Goal: Information Seeking & Learning: Learn about a topic

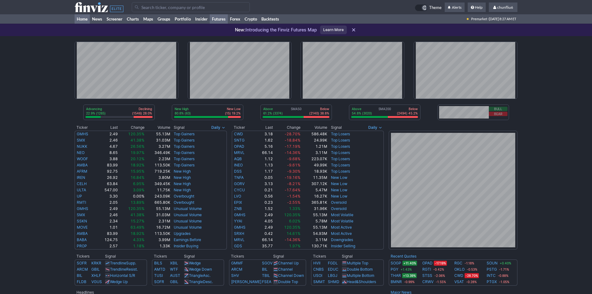
click at [220, 18] on link "Futures" at bounding box center [219, 18] width 18 height 9
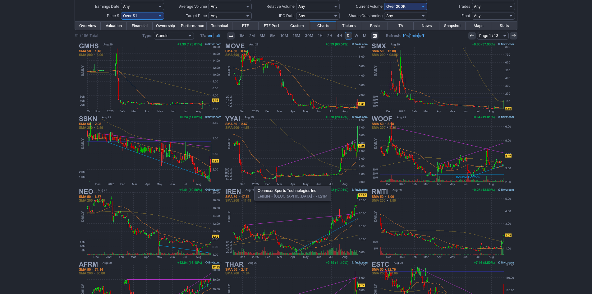
scroll to position [66, 0]
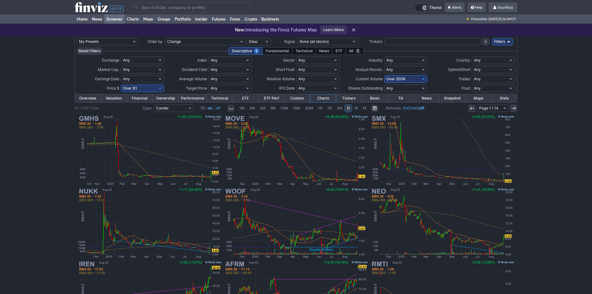
click at [146, 88] on select "Any Under $1 Under $2 Under $3 Under $4 Under $5 Under $7 Under $10 Under $15 U…" at bounding box center [142, 87] width 43 height 7
select select "o10"
click at [121, 84] on select "Any Under $1 Under $2 Under $3 Under $4 Under $5 Under $7 Under $10 Under $15 U…" at bounding box center [142, 87] width 43 height 7
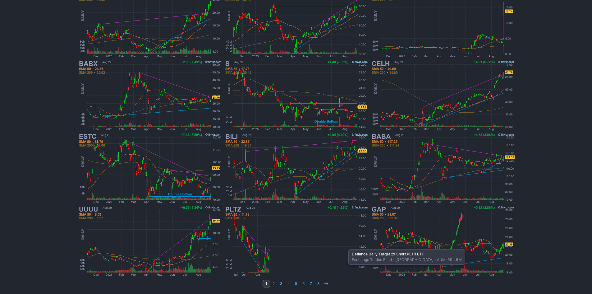
scroll to position [128, 0]
click at [324, 284] on icon at bounding box center [325, 282] width 5 height 5
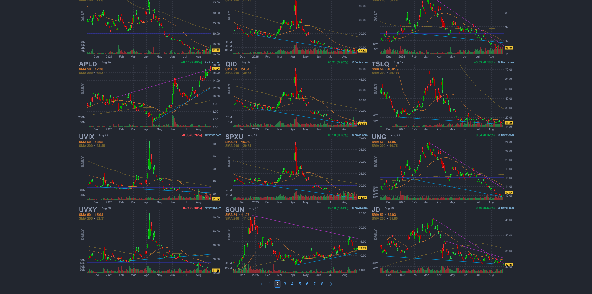
scroll to position [128, 0]
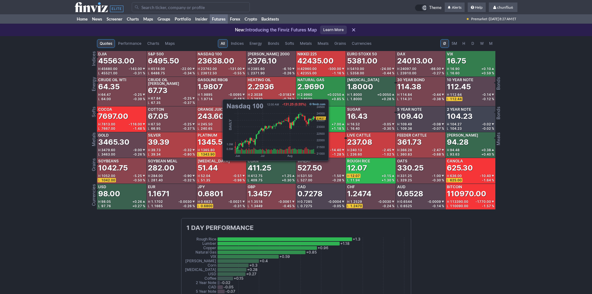
click at [219, 66] on div "H 23762.00 -131.00" at bounding box center [221, 68] width 47 height 4
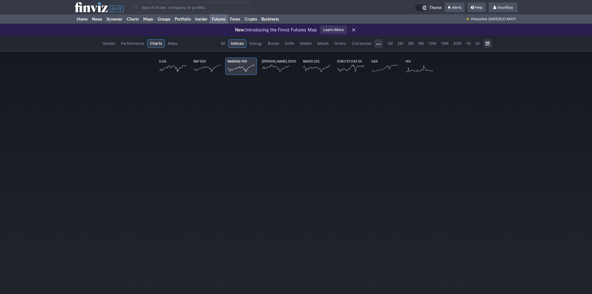
scroll to position [0, 39]
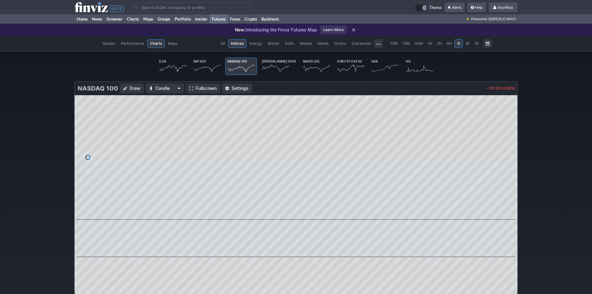
click at [203, 86] on span "Fullscreen" at bounding box center [206, 88] width 21 height 6
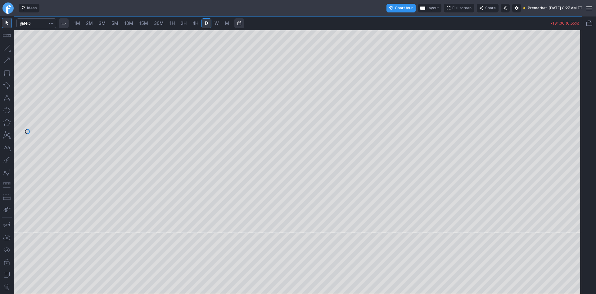
click at [132, 23] on span "10M" at bounding box center [128, 23] width 9 height 5
drag, startPoint x: 7, startPoint y: 185, endPoint x: 10, endPoint y: 183, distance: 3.3
click at [8, 185] on button "button" at bounding box center [7, 185] width 10 height 10
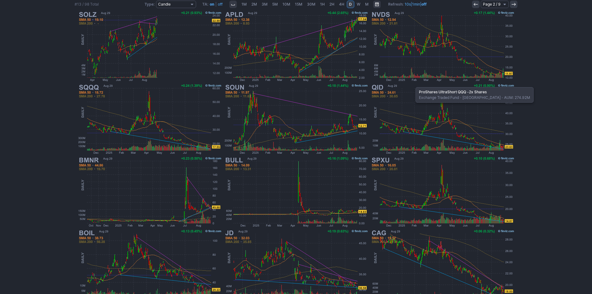
scroll to position [97, 0]
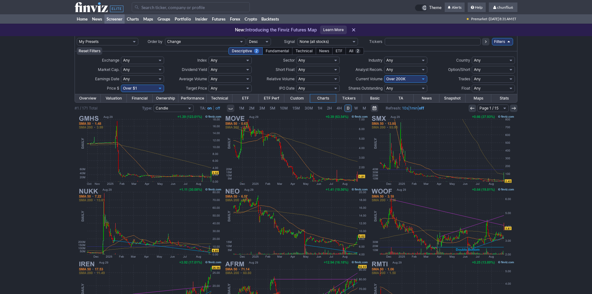
click at [146, 8] on input "Search" at bounding box center [191, 7] width 118 height 10
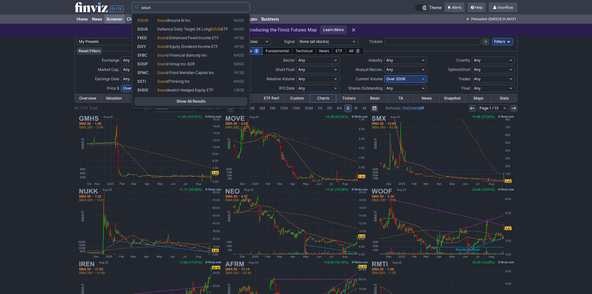
type input "soun"
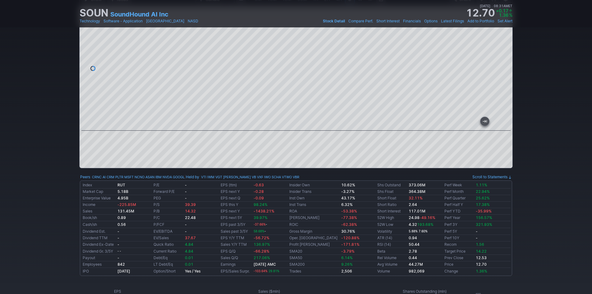
scroll to position [31, 0]
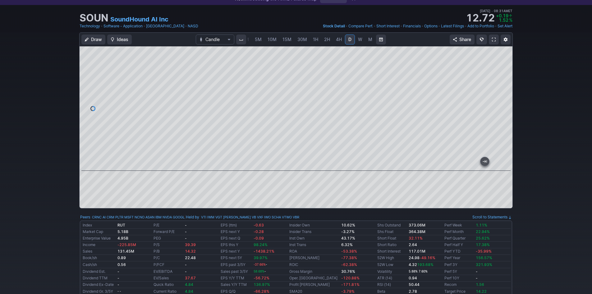
click at [492, 39] on span at bounding box center [494, 39] width 4 height 5
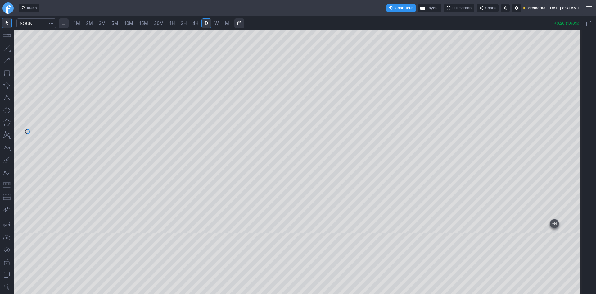
click at [88, 25] on span "2M" at bounding box center [89, 23] width 7 height 5
drag, startPoint x: 577, startPoint y: 50, endPoint x: 579, endPoint y: 136, distance: 86.4
click at [579, 136] on div at bounding box center [575, 129] width 13 height 187
click at [564, 189] on div at bounding box center [298, 131] width 568 height 203
click at [426, 6] on span "Layout" at bounding box center [432, 8] width 12 height 6
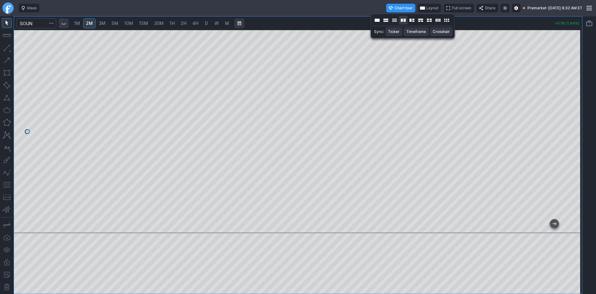
click at [406, 19] on button "Layout" at bounding box center [403, 20] width 9 height 9
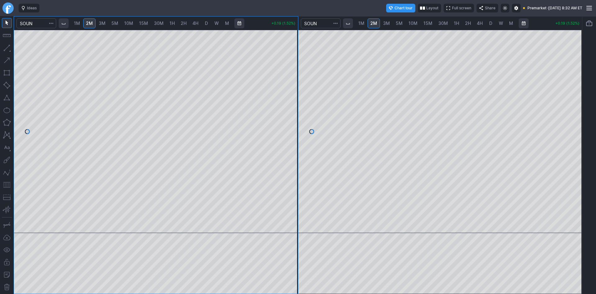
click at [403, 23] on link "5M" at bounding box center [399, 23] width 12 height 10
drag, startPoint x: 578, startPoint y: 61, endPoint x: 569, endPoint y: 93, distance: 33.8
click at [571, 93] on div at bounding box center [575, 129] width 13 height 187
click at [414, 25] on span "10M" at bounding box center [413, 23] width 9 height 5
click at [427, 22] on span "15M" at bounding box center [428, 23] width 9 height 5
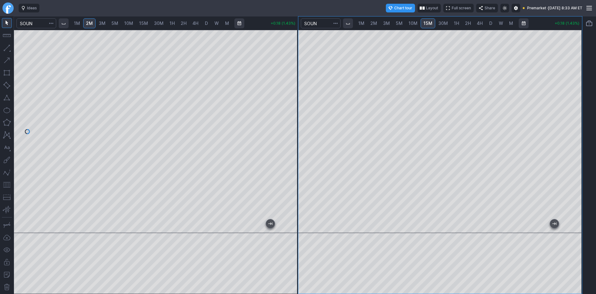
drag, startPoint x: 573, startPoint y: 150, endPoint x: 573, endPoint y: 138, distance: 12.1
click at [573, 138] on div at bounding box center [575, 129] width 13 height 187
click at [6, 184] on button "button" at bounding box center [7, 185] width 10 height 10
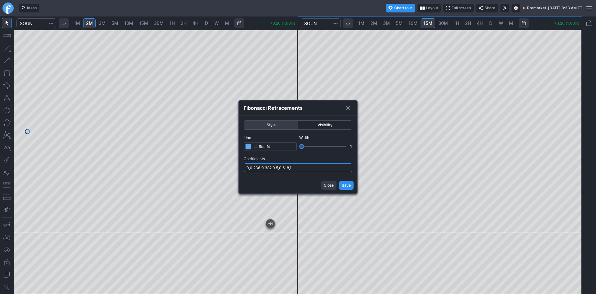
click at [315, 167] on input "0,0.236,0.382,0.5,0.618,1" at bounding box center [298, 167] width 109 height 9
type input "0,0.236,0.382,0.5,0.618,1,.786"
click at [342, 184] on button "Save" at bounding box center [346, 185] width 15 height 9
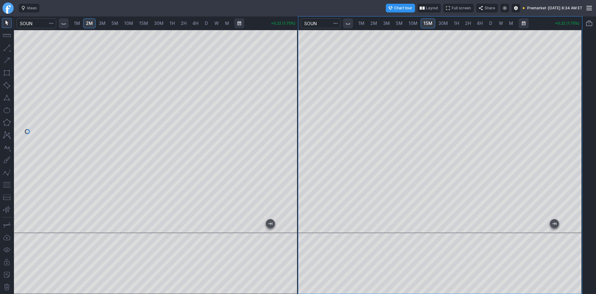
click at [273, 102] on div at bounding box center [156, 131] width 284 height 203
click at [5, 185] on button "button" at bounding box center [7, 185] width 10 height 10
click at [280, 153] on div at bounding box center [156, 131] width 284 height 203
click at [284, 133] on div at bounding box center [156, 131] width 284 height 203
click at [280, 130] on div at bounding box center [156, 131] width 284 height 203
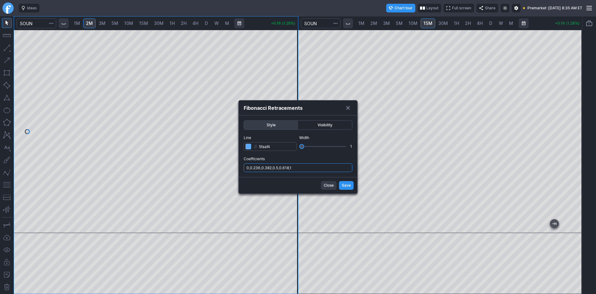
click at [303, 166] on input "0,0.236,0.382,0.5,0.618,1" at bounding box center [298, 167] width 109 height 9
type input "0,0.236,0.382,0.5,0.618,1,.786"
click at [347, 183] on span "Save" at bounding box center [346, 185] width 9 height 6
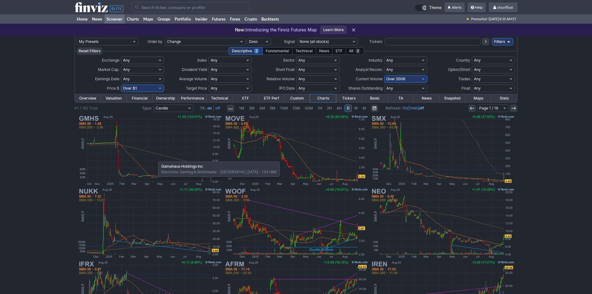
click at [155, 158] on img at bounding box center [149, 150] width 145 height 73
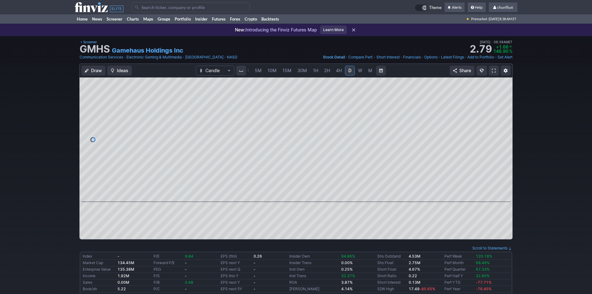
drag, startPoint x: 504, startPoint y: 136, endPoint x: 501, endPoint y: 113, distance: 22.8
click at [501, 113] on div at bounding box center [505, 138] width 13 height 109
drag, startPoint x: 506, startPoint y: 164, endPoint x: 502, endPoint y: 107, distance: 56.4
click at [502, 108] on div at bounding box center [505, 138] width 13 height 109
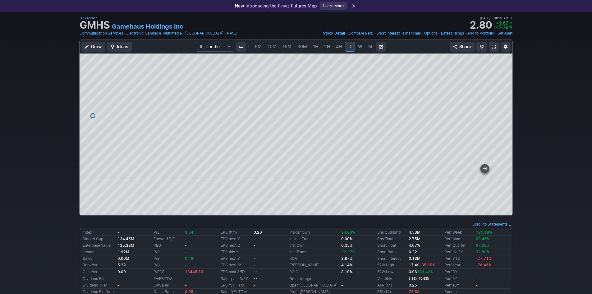
scroll to position [31, 0]
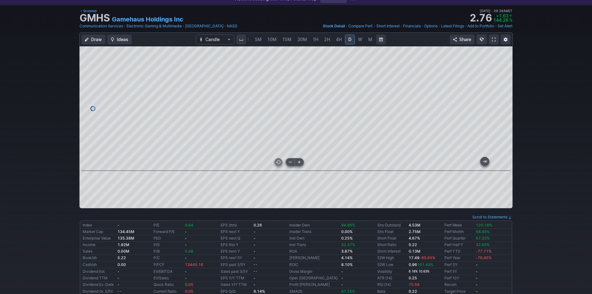
drag, startPoint x: 427, startPoint y: 164, endPoint x: 375, endPoint y: 166, distance: 51.9
click at [375, 166] on div at bounding box center [294, 165] width 409 height 6
drag, startPoint x: 504, startPoint y: 110, endPoint x: 505, endPoint y: 105, distance: 4.5
click at [505, 105] on div at bounding box center [505, 106] width 13 height 109
click at [493, 37] on span at bounding box center [494, 39] width 4 height 5
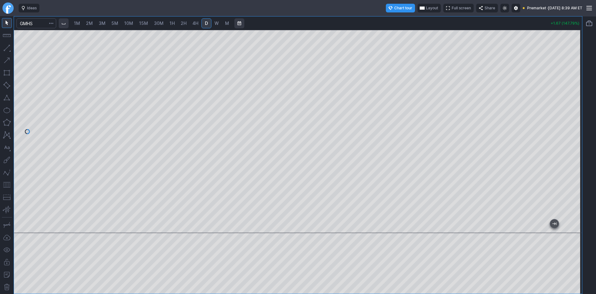
click at [426, 8] on span "Layout" at bounding box center [432, 8] width 12 height 6
click at [402, 20] on button "Layout" at bounding box center [403, 20] width 9 height 9
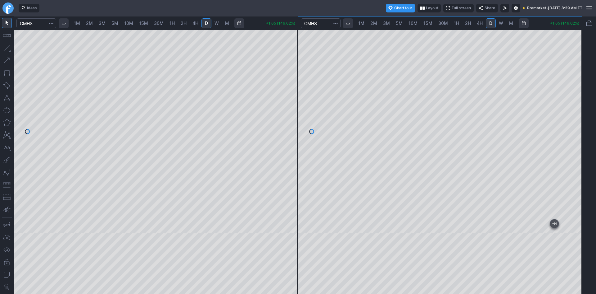
drag, startPoint x: 575, startPoint y: 78, endPoint x: 572, endPoint y: 141, distance: 63.4
click at [572, 138] on div at bounding box center [575, 129] width 13 height 187
drag, startPoint x: 571, startPoint y: 107, endPoint x: 571, endPoint y: 125, distance: 18.6
click at [571, 125] on div at bounding box center [575, 129] width 13 height 187
click at [8, 183] on button "button" at bounding box center [7, 185] width 10 height 10
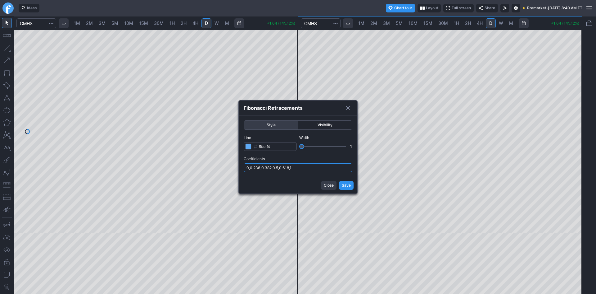
click at [318, 166] on input "0,0.236,0.382,0.5,0.618,1" at bounding box center [298, 167] width 109 height 9
type input "0,0.236,0.382,0.5,0.618,1,.786"
click at [344, 186] on span "Save" at bounding box center [346, 185] width 9 height 6
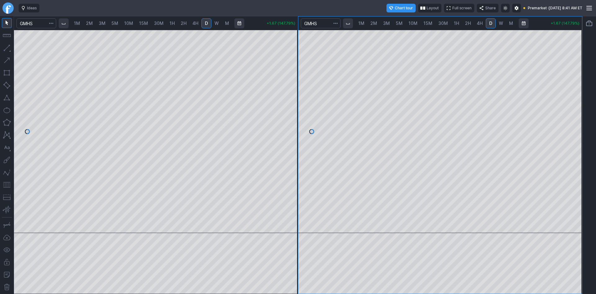
click at [91, 22] on span "2M" at bounding box center [89, 23] width 7 height 5
drag, startPoint x: 290, startPoint y: 57, endPoint x: 286, endPoint y: 106, distance: 48.9
click at [287, 105] on div at bounding box center [291, 129] width 13 height 187
click at [5, 182] on button "button" at bounding box center [7, 185] width 10 height 10
click at [287, 51] on div at bounding box center [156, 131] width 284 height 203
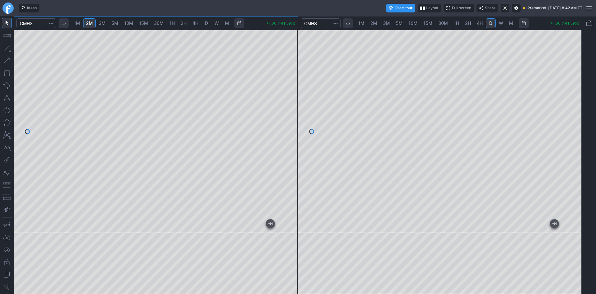
drag, startPoint x: 291, startPoint y: 75, endPoint x: 293, endPoint y: 122, distance: 46.9
click at [293, 122] on div at bounding box center [291, 129] width 13 height 187
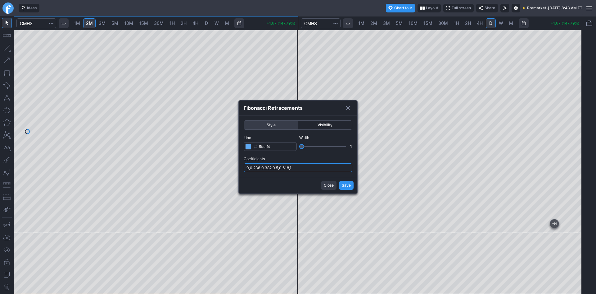
click at [302, 170] on input "0,0.236,0.382,0.5,0.618,1" at bounding box center [298, 167] width 109 height 9
type input "0,0.236,0.382,0.5,0.618,1,.786"
click at [347, 186] on span "Save" at bounding box center [346, 185] width 9 height 6
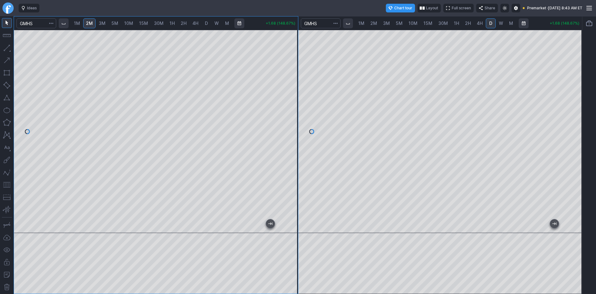
drag, startPoint x: 289, startPoint y: 141, endPoint x: 293, endPoint y: 98, distance: 43.6
click at [293, 98] on div at bounding box center [291, 129] width 13 height 187
click at [5, 184] on button "button" at bounding box center [7, 185] width 10 height 10
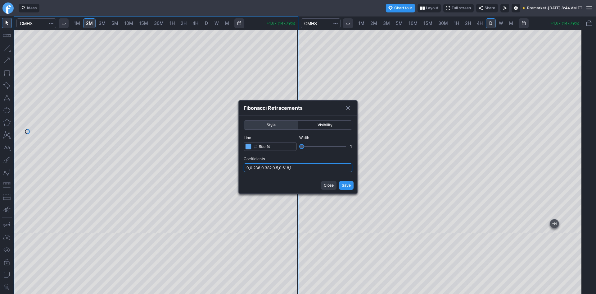
click at [312, 167] on input "0,0.236,0.382,0.5,0.618,1" at bounding box center [298, 167] width 109 height 9
type input "0,0.236,0.382,0.5,0.618,1,.786"
click at [340, 185] on button "Save" at bounding box center [346, 185] width 15 height 9
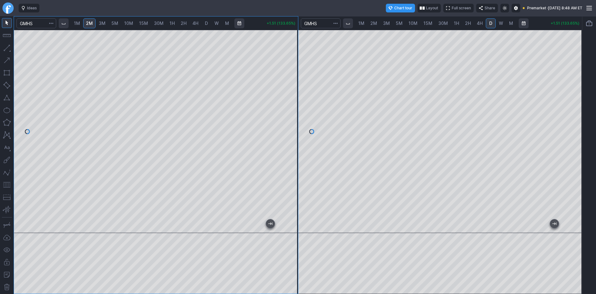
drag, startPoint x: 294, startPoint y: 154, endPoint x: 287, endPoint y: 149, distance: 8.7
click at [297, 139] on div at bounding box center [291, 129] width 13 height 187
drag, startPoint x: 577, startPoint y: 128, endPoint x: 576, endPoint y: 117, distance: 11.2
click at [576, 117] on div at bounding box center [575, 129] width 13 height 187
drag, startPoint x: 288, startPoint y: 108, endPoint x: 289, endPoint y: 132, distance: 24.6
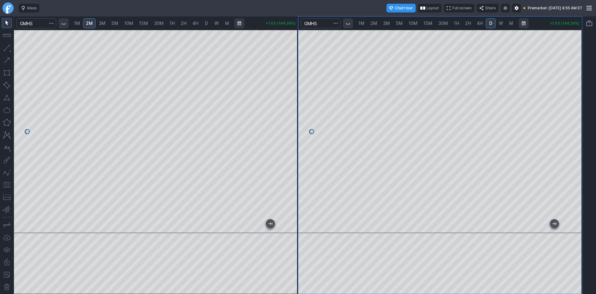
click at [289, 132] on div at bounding box center [291, 129] width 13 height 187
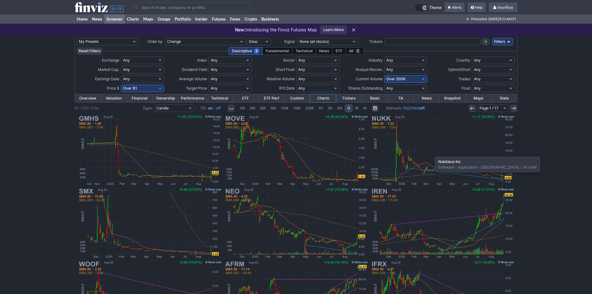
click at [432, 153] on img at bounding box center [442, 150] width 145 height 73
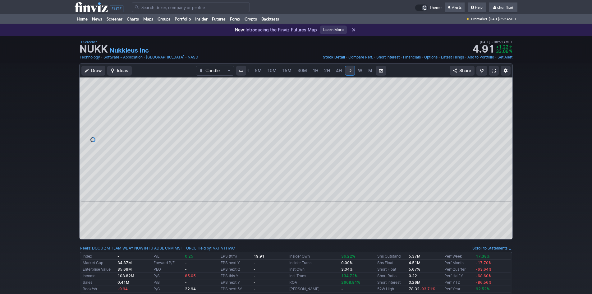
click at [493, 68] on span at bounding box center [494, 70] width 4 height 5
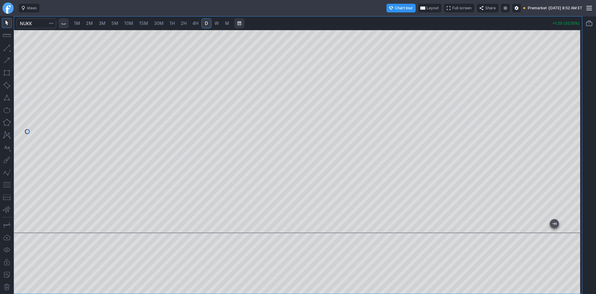
click at [427, 6] on span "Layout" at bounding box center [433, 8] width 12 height 6
click at [403, 21] on button "Layout" at bounding box center [403, 20] width 9 height 9
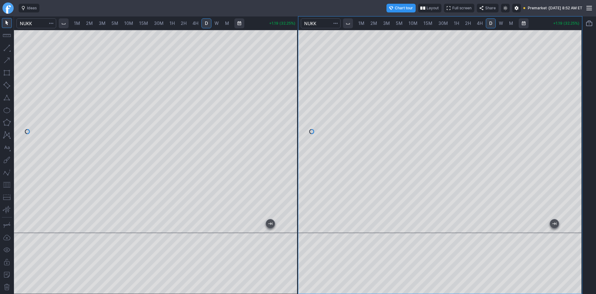
drag, startPoint x: 577, startPoint y: 144, endPoint x: 576, endPoint y: 112, distance: 32.6
click at [577, 112] on div at bounding box center [575, 129] width 13 height 187
click at [454, 22] on span "1H" at bounding box center [456, 23] width 5 height 5
click at [441, 24] on span "30M" at bounding box center [444, 23] width 10 height 5
drag, startPoint x: 574, startPoint y: 92, endPoint x: 576, endPoint y: 125, distance: 33.6
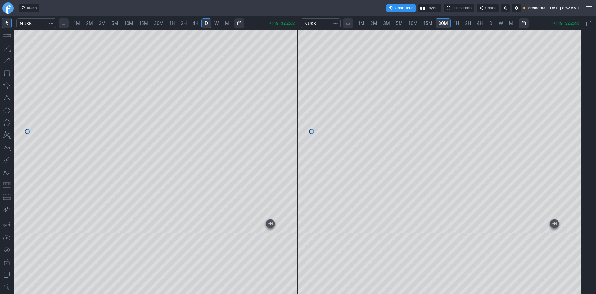
click at [576, 125] on div at bounding box center [575, 129] width 13 height 187
drag, startPoint x: 573, startPoint y: 144, endPoint x: 569, endPoint y: 51, distance: 92.3
click at [569, 51] on div at bounding box center [575, 129] width 13 height 187
drag, startPoint x: 575, startPoint y: 157, endPoint x: 575, endPoint y: 124, distance: 33.6
click at [575, 124] on div at bounding box center [575, 129] width 13 height 187
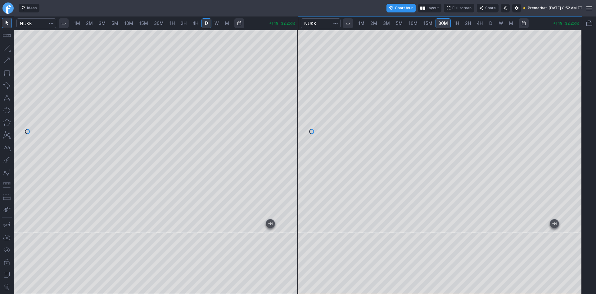
click at [7, 184] on button "button" at bounding box center [7, 185] width 10 height 10
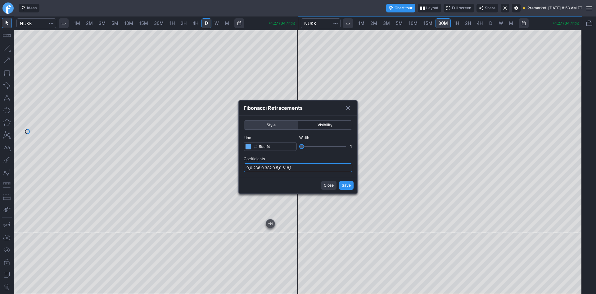
click at [330, 164] on input "0,0.236,0.382,0.5,0.618,1" at bounding box center [298, 167] width 109 height 9
type input "0,0.236,0.382,0.5,0.618,1,.786"
click at [344, 185] on span "Save" at bounding box center [346, 185] width 9 height 6
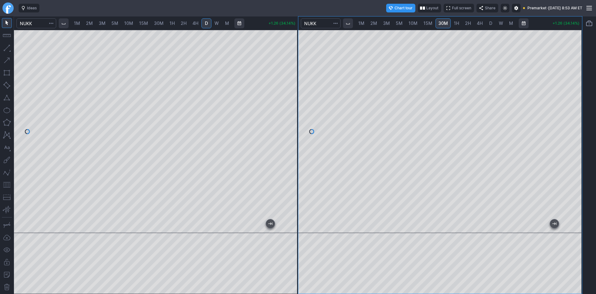
click at [93, 22] on span "2M" at bounding box center [89, 23] width 7 height 5
drag, startPoint x: 292, startPoint y: 57, endPoint x: 288, endPoint y: 130, distance: 73.4
click at [288, 130] on div at bounding box center [291, 129] width 13 height 187
click at [9, 186] on button "button" at bounding box center [7, 185] width 10 height 10
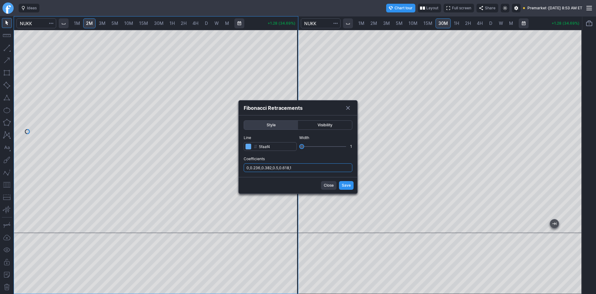
click at [311, 168] on input "0,0.236,0.382,0.5,0.618,1" at bounding box center [298, 167] width 109 height 9
type input "0,0.236,0.382,0.5,0.618,1,.786"
click at [344, 187] on span "Save" at bounding box center [346, 185] width 9 height 6
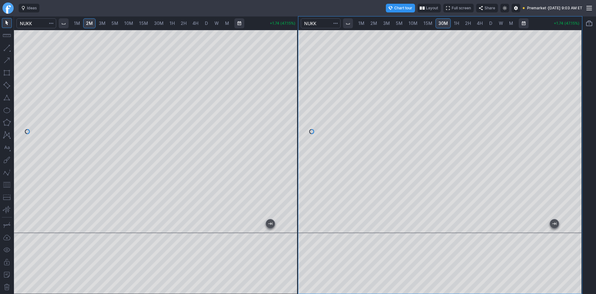
drag, startPoint x: 576, startPoint y: 59, endPoint x: 577, endPoint y: 117, distance: 57.8
click at [577, 117] on div at bounding box center [575, 129] width 13 height 187
drag, startPoint x: 577, startPoint y: 93, endPoint x: 577, endPoint y: 85, distance: 7.5
click at [577, 85] on div at bounding box center [575, 129] width 13 height 187
drag, startPoint x: 292, startPoint y: 104, endPoint x: 293, endPoint y: 139, distance: 34.5
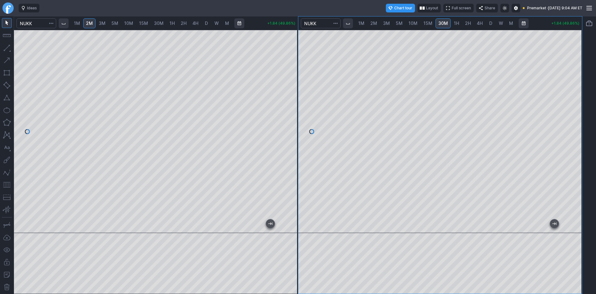
click at [293, 139] on div at bounding box center [291, 129] width 13 height 187
click at [572, 90] on div at bounding box center [441, 131] width 284 height 203
click at [577, 99] on div at bounding box center [575, 129] width 13 height 187
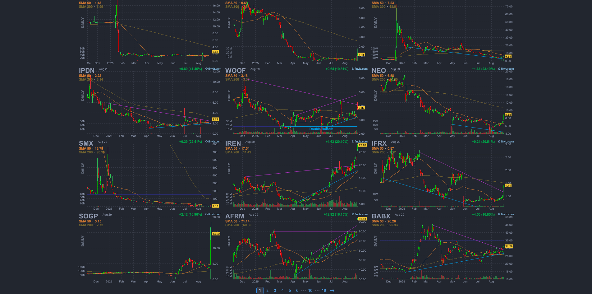
scroll to position [128, 0]
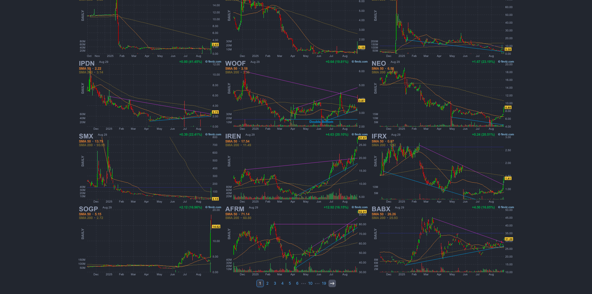
click at [330, 282] on icon at bounding box center [332, 282] width 5 height 5
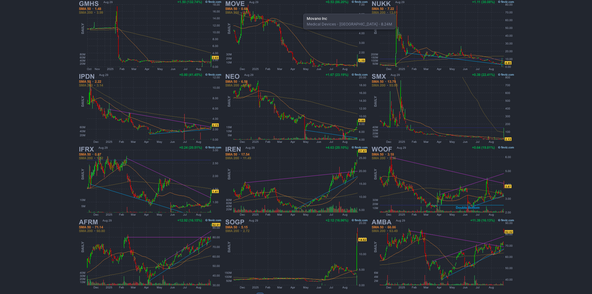
scroll to position [124, 0]
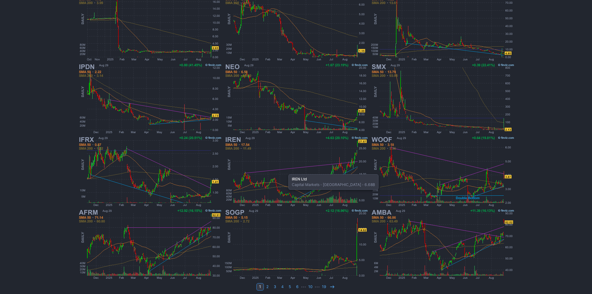
click at [285, 171] on img at bounding box center [295, 171] width 145 height 73
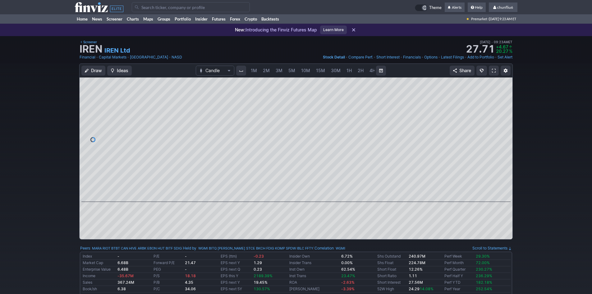
scroll to position [0, 34]
drag, startPoint x: 505, startPoint y: 110, endPoint x: 503, endPoint y: 129, distance: 19.1
click at [503, 129] on div at bounding box center [505, 138] width 13 height 109
click at [506, 118] on div at bounding box center [505, 138] width 13 height 109
click at [491, 70] on link at bounding box center [494, 71] width 10 height 10
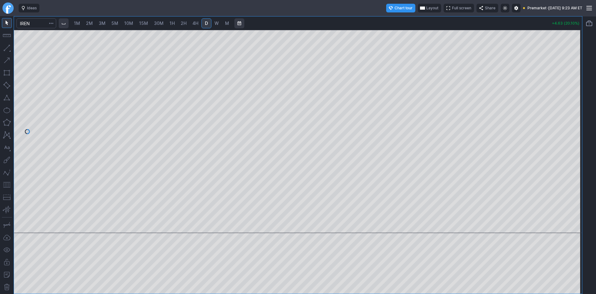
click at [418, 8] on button "Layout" at bounding box center [429, 8] width 23 height 9
click at [405, 20] on button "Layout" at bounding box center [403, 20] width 9 height 9
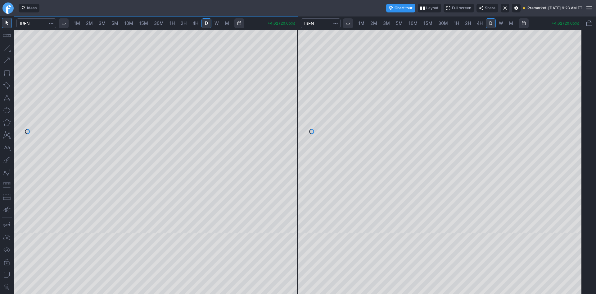
click at [88, 22] on span "2M" at bounding box center [89, 23] width 7 height 5
click at [283, 106] on div at bounding box center [156, 131] width 284 height 203
click at [8, 185] on button "button" at bounding box center [7, 185] width 10 height 10
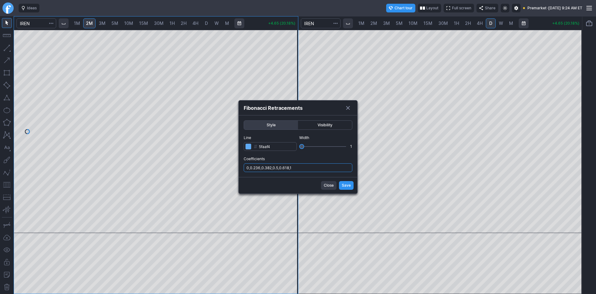
click at [301, 165] on input "0,0.236,0.382,0.5,0.618,1" at bounding box center [298, 167] width 109 height 9
type input "0,0.236,0.382,0.5,0.618,1,.786"
click at [342, 184] on span "Save" at bounding box center [346, 185] width 9 height 6
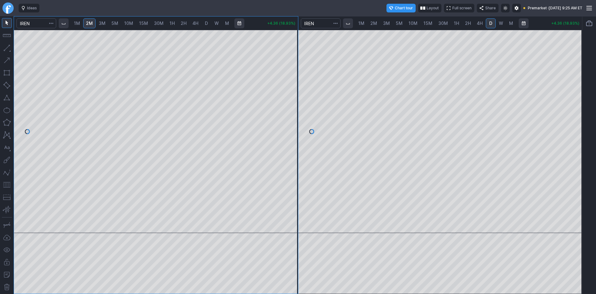
click at [7, 186] on button "button" at bounding box center [7, 185] width 10 height 10
drag, startPoint x: 291, startPoint y: 88, endPoint x: 287, endPoint y: 108, distance: 20.7
click at [287, 108] on div at bounding box center [291, 129] width 13 height 187
drag, startPoint x: 290, startPoint y: 93, endPoint x: 293, endPoint y: 75, distance: 18.5
click at [293, 75] on div at bounding box center [291, 129] width 13 height 187
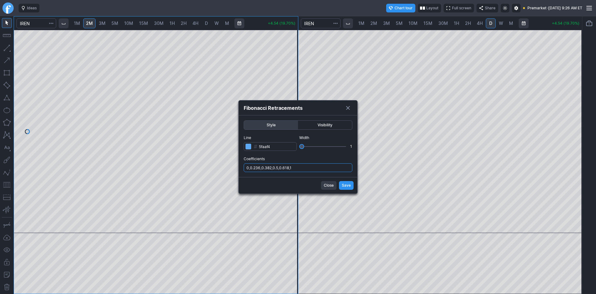
click at [301, 164] on input "0,0.236,0.382,0.5,0.618,1" at bounding box center [298, 167] width 109 height 9
type input "0,0.236,0.382,0.5,0.618,1,.786"
click at [342, 184] on button "Save" at bounding box center [346, 185] width 15 height 9
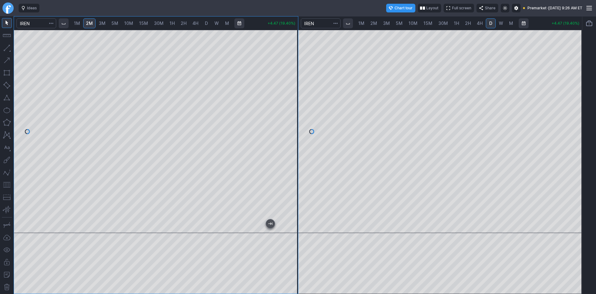
click at [566, 135] on div at bounding box center [441, 131] width 284 height 203
click at [10, 181] on button "button" at bounding box center [7, 185] width 10 height 10
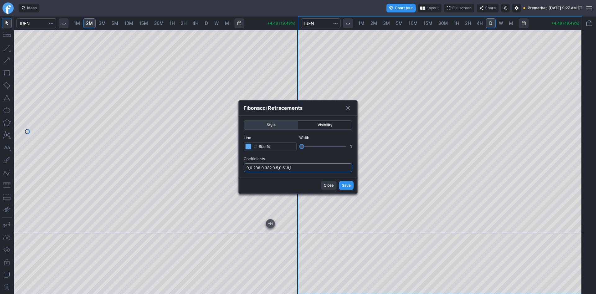
drag, startPoint x: 311, startPoint y: 164, endPoint x: 312, endPoint y: 167, distance: 3.2
click at [312, 165] on input "0,0.236,0.382,0.5,0.618,1" at bounding box center [298, 167] width 109 height 9
type input "0,0.236,0.382,0.5,0.618,1,.786"
click at [345, 183] on span "Save" at bounding box center [346, 185] width 9 height 6
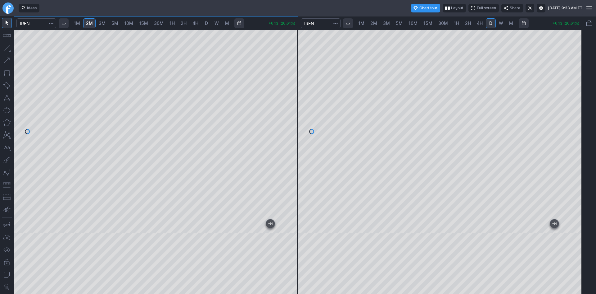
drag, startPoint x: 295, startPoint y: 68, endPoint x: 288, endPoint y: 89, distance: 22.5
click at [288, 89] on div at bounding box center [291, 129] width 13 height 187
click at [177, 222] on div at bounding box center [156, 131] width 284 height 203
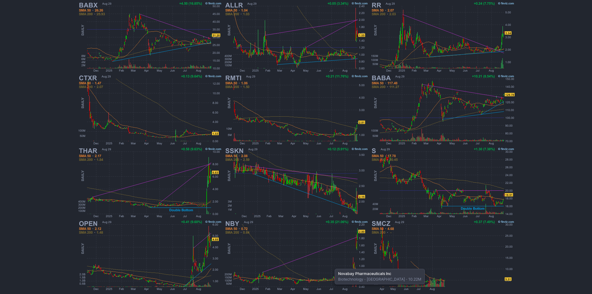
scroll to position [128, 0]
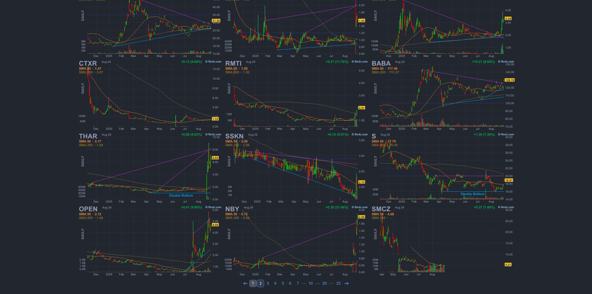
click at [253, 282] on link "1" at bounding box center [252, 282] width 7 height 7
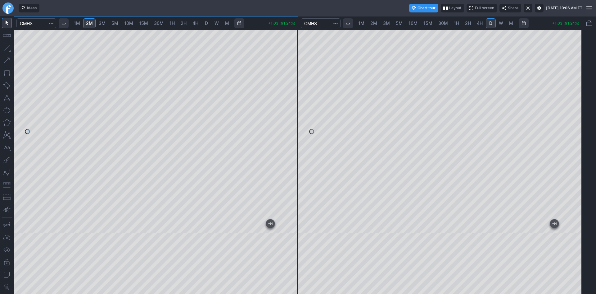
drag, startPoint x: 290, startPoint y: 112, endPoint x: 289, endPoint y: 99, distance: 13.4
click at [289, 99] on div at bounding box center [291, 129] width 13 height 187
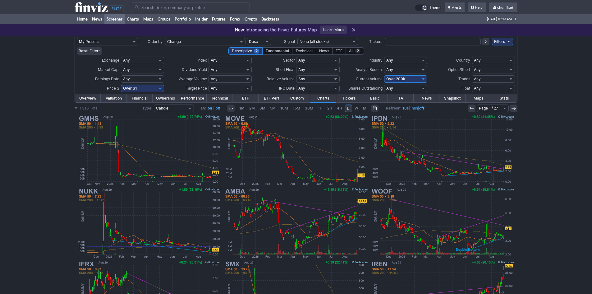
click at [403, 79] on select "Any Under 50K Under 100K Under 500K Under 750K Under 1M Over 0 Over 50K Over 10…" at bounding box center [405, 78] width 43 height 7
select select "o400"
click at [384, 75] on select "Any Under 50K Under 100K Under 500K Under 750K Under 1M Over 0 Over 50K Over 10…" at bounding box center [405, 78] width 43 height 7
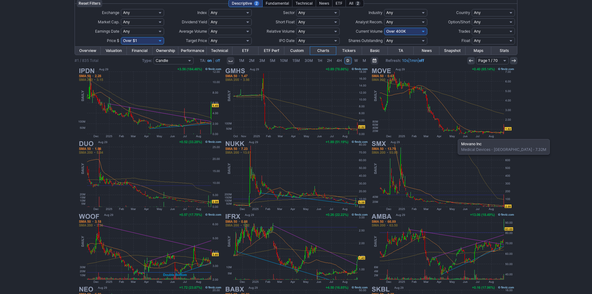
scroll to position [62, 0]
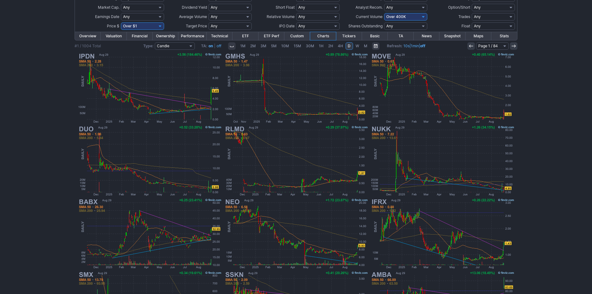
scroll to position [62, 0]
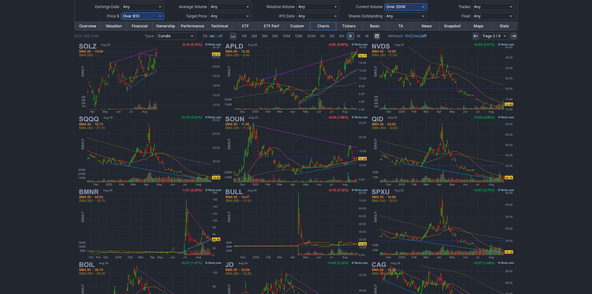
scroll to position [66, 0]
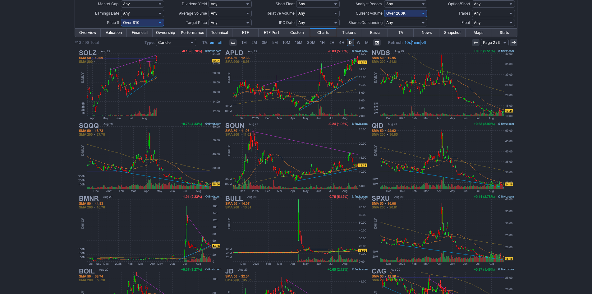
click at [412, 14] on select "Any Under 50K Under 100K Under 500K Under 750K Under 1M Over 0 Over 50K Over 10…" at bounding box center [405, 13] width 43 height 7
select select "o400"
click at [384, 10] on select "Any Under 50K Under 100K Under 500K Under 750K Under 1M Over 0 Over 50K Over 10…" at bounding box center [405, 13] width 43 height 7
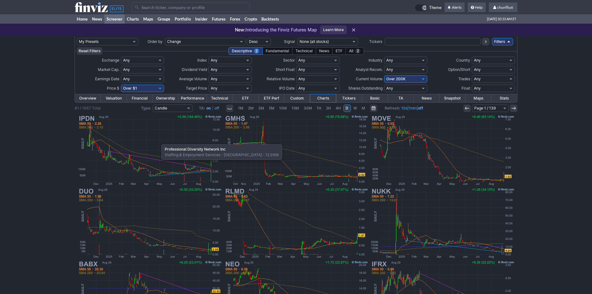
click at [158, 141] on img at bounding box center [149, 150] width 145 height 73
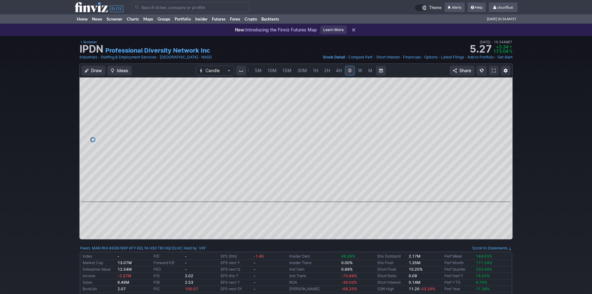
click at [496, 71] on link at bounding box center [494, 71] width 10 height 10
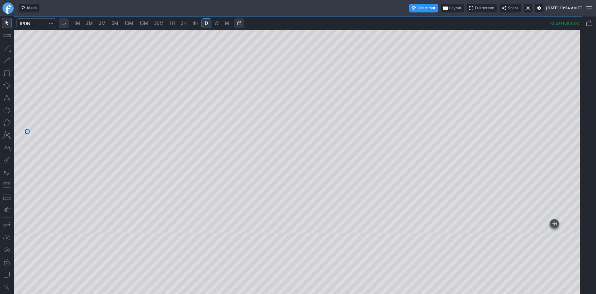
click at [449, 8] on span "Layout" at bounding box center [455, 8] width 12 height 6
click at [426, 21] on button "Layout" at bounding box center [427, 20] width 9 height 9
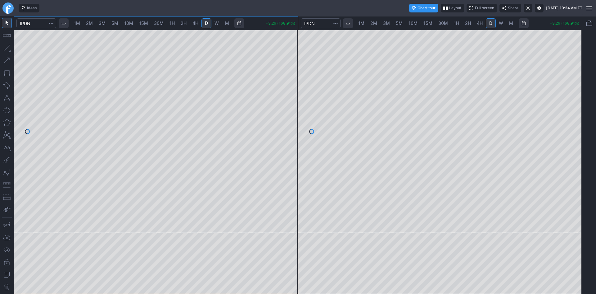
drag, startPoint x: 574, startPoint y: 71, endPoint x: 574, endPoint y: 118, distance: 47.8
click at [574, 118] on div at bounding box center [575, 129] width 13 height 187
click at [5, 184] on button "button" at bounding box center [7, 185] width 10 height 10
click at [80, 23] on span "1M" at bounding box center [77, 23] width 6 height 5
drag, startPoint x: 289, startPoint y: 62, endPoint x: 289, endPoint y: 112, distance: 49.7
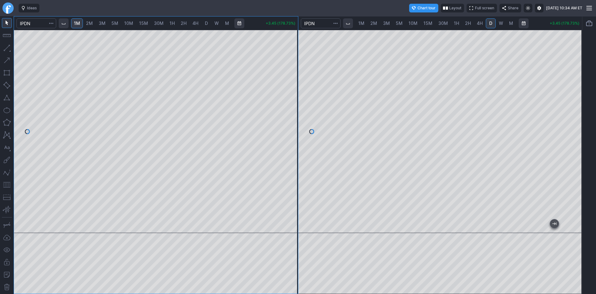
click at [290, 108] on div at bounding box center [291, 129] width 13 height 187
click at [7, 185] on button "button" at bounding box center [7, 185] width 10 height 10
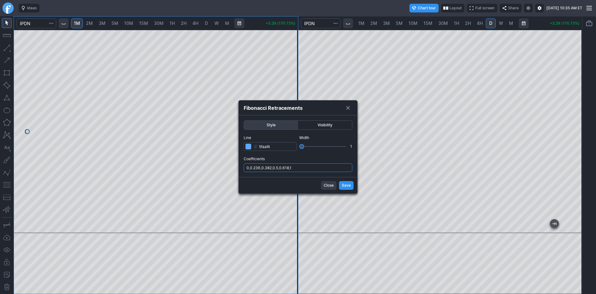
click at [303, 169] on input "0,0.236,0.382,0.5,0.618,1" at bounding box center [298, 167] width 109 height 9
type input "0,0.236,0.382,0.5,0.618,1,.786"
click at [346, 184] on span "Save" at bounding box center [346, 185] width 9 height 6
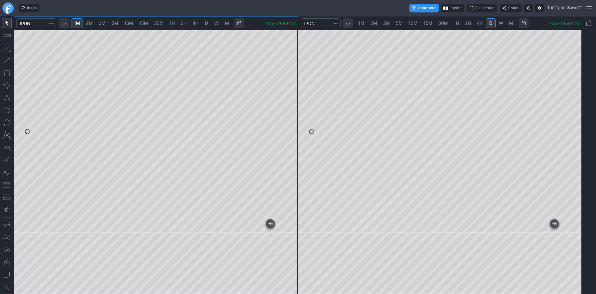
drag, startPoint x: 292, startPoint y: 138, endPoint x: 292, endPoint y: 110, distance: 28.3
click at [292, 110] on div at bounding box center [291, 129] width 13 height 187
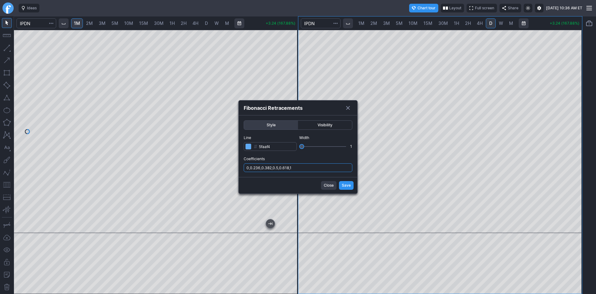
click at [316, 170] on input "0,0.236,0.382,0.5,0.618,1" at bounding box center [298, 167] width 109 height 9
type input "0,0.236,0.382,0.5,0.618,1,.786"
click at [345, 185] on span "Save" at bounding box center [346, 185] width 9 height 6
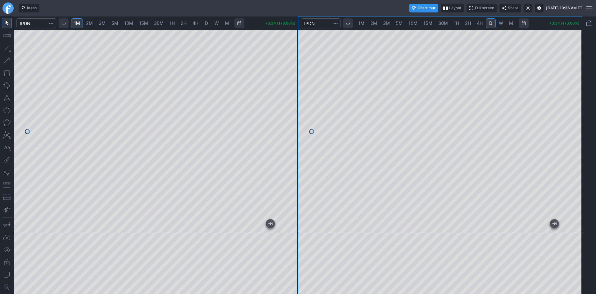
drag, startPoint x: 579, startPoint y: 103, endPoint x: 576, endPoint y: 86, distance: 16.6
click at [577, 87] on div at bounding box center [575, 129] width 13 height 187
